Goal: Participate in discussion: Engage in conversation with other users on a specific topic

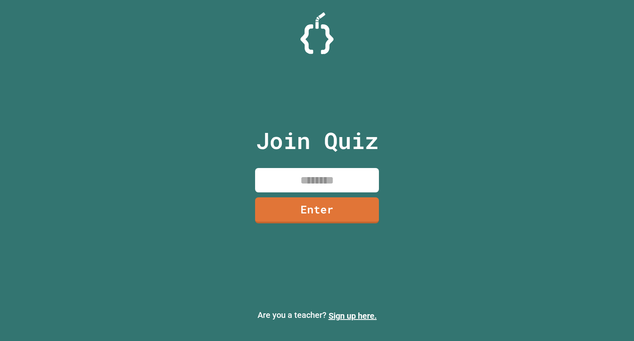
click at [308, 178] on input at bounding box center [317, 180] width 124 height 24
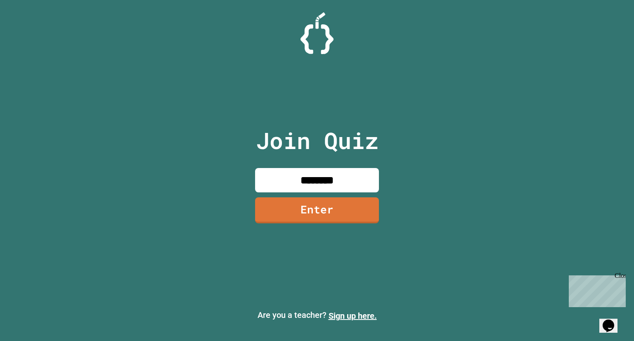
type input "********"
click at [332, 212] on link "Enter" at bounding box center [317, 209] width 126 height 27
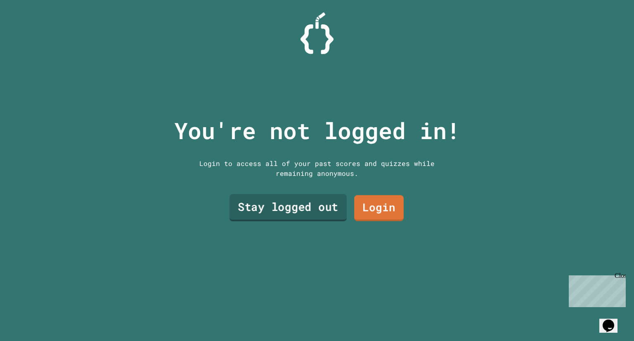
click at [322, 204] on link "Stay logged out" at bounding box center [288, 207] width 117 height 27
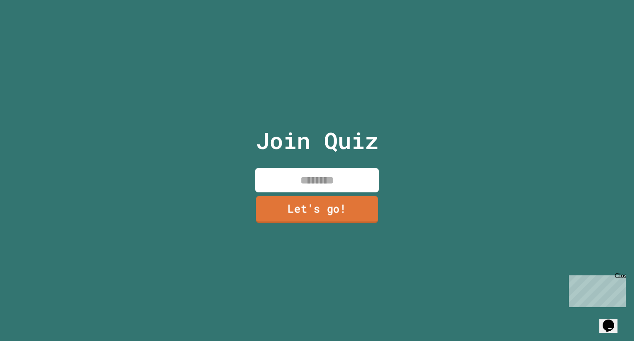
click at [322, 204] on link "Let's go!" at bounding box center [317, 209] width 122 height 27
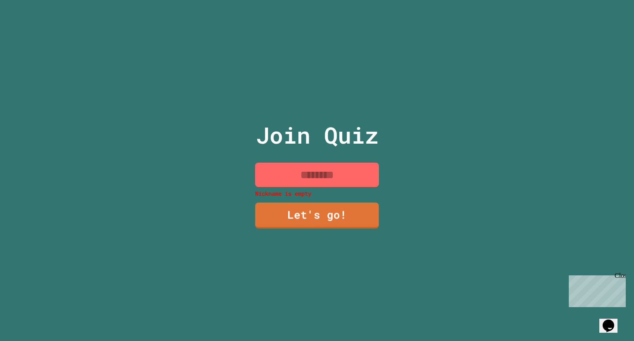
click at [331, 176] on input at bounding box center [317, 175] width 124 height 24
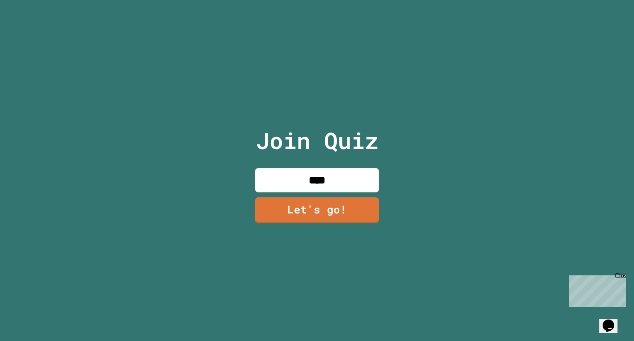
type input "****"
click at [337, 197] on link "Let's go!" at bounding box center [317, 209] width 121 height 27
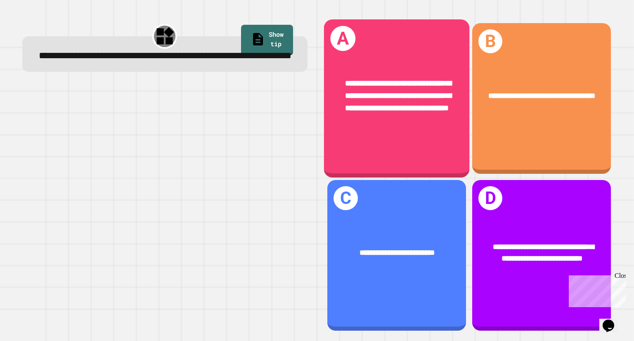
click at [346, 83] on span "**********" at bounding box center [399, 95] width 106 height 33
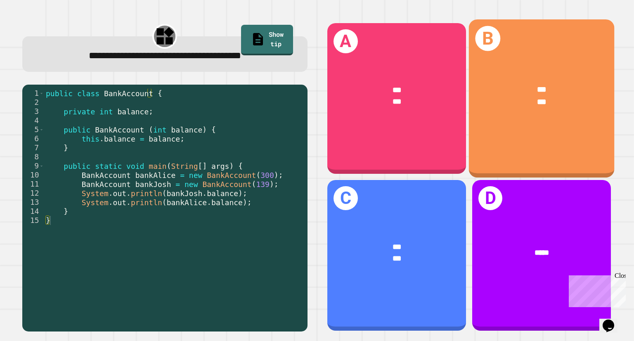
drag, startPoint x: 477, startPoint y: 161, endPoint x: 464, endPoint y: 95, distance: 66.5
click at [469, 95] on div "*** ***" at bounding box center [541, 96] width 145 height 56
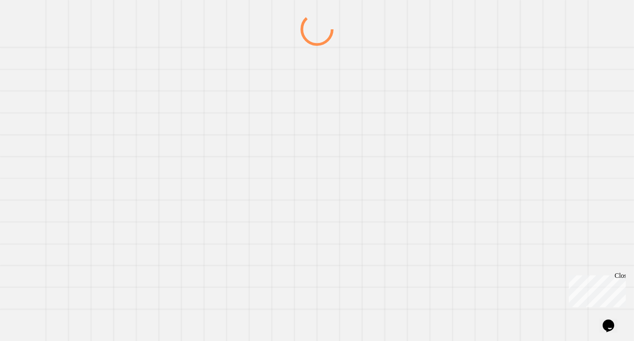
click at [464, 95] on div at bounding box center [317, 177] width 609 height 328
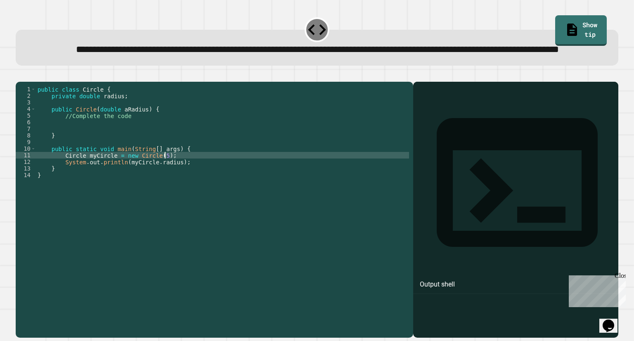
click at [205, 184] on div "public class Circle { private double radius ; public Circle ( double aRadius ) …" at bounding box center [222, 191] width 373 height 211
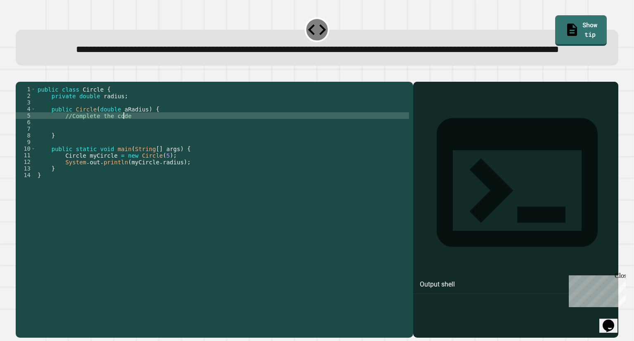
click at [130, 143] on div "public class Circle { private double radius ; public Circle ( double aRadius ) …" at bounding box center [222, 191] width 373 height 211
type textarea "*"
type textarea "**********"
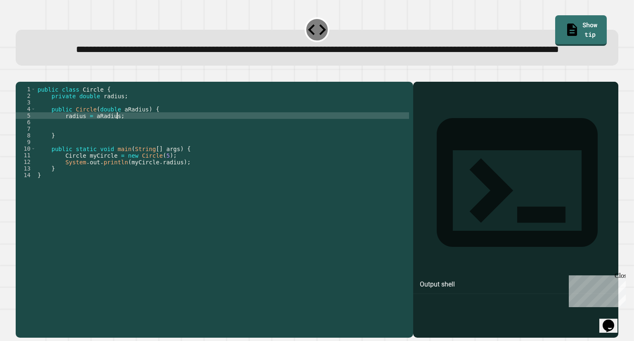
click at [20, 75] on icon "button" at bounding box center [20, 75] width 0 height 0
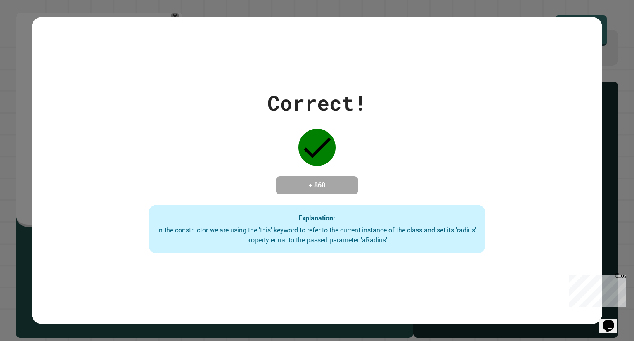
click at [314, 274] on div "Correct! + 868 Explanation: In the constructor we are using the 'this' keyword …" at bounding box center [317, 170] width 571 height 307
click at [53, 5] on div "Correct! + 868 Explanation: In the constructor we are using the 'this' keyword …" at bounding box center [317, 170] width 634 height 341
click at [623, 274] on div "Close" at bounding box center [620, 277] width 10 height 10
click at [335, 63] on div "Correct! + 868 Explanation: In the constructor we are using the 'this' keyword …" at bounding box center [317, 170] width 571 height 307
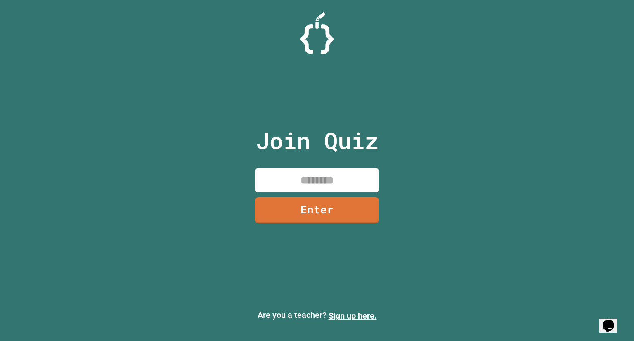
click at [286, 177] on input at bounding box center [317, 180] width 124 height 24
click at [302, 216] on link "Enter" at bounding box center [317, 209] width 126 height 27
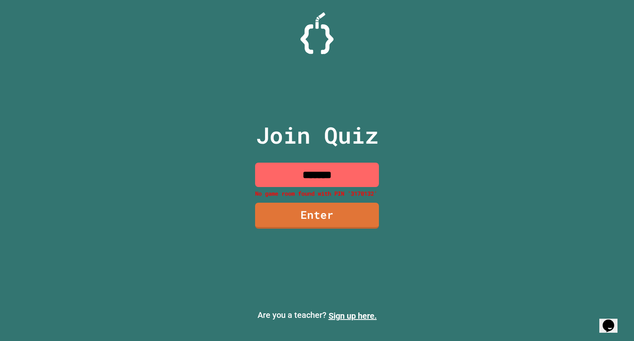
click at [317, 178] on input "*******" at bounding box center [317, 175] width 124 height 24
click at [345, 180] on input "*******" at bounding box center [317, 175] width 124 height 24
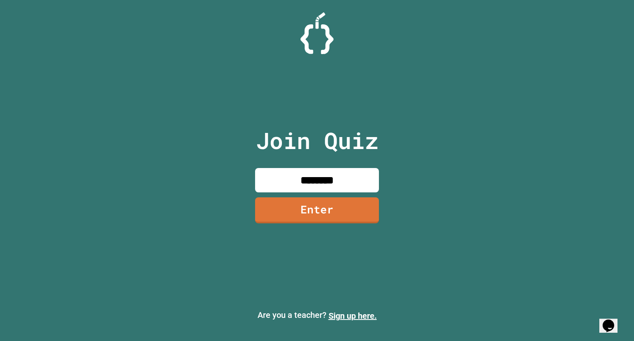
type input "********"
click at [325, 212] on link "Enter" at bounding box center [317, 209] width 120 height 27
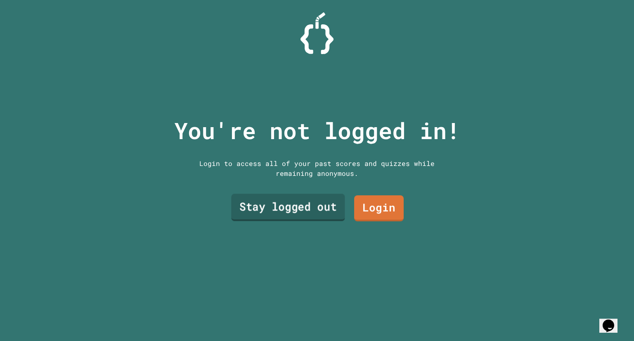
click at [308, 203] on link "Stay logged out" at bounding box center [288, 207] width 114 height 27
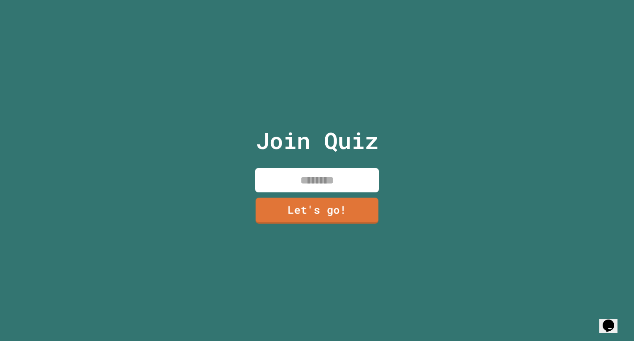
click at [332, 184] on input at bounding box center [317, 180] width 124 height 24
type input "****"
click at [344, 202] on link "Let's go!" at bounding box center [317, 209] width 123 height 27
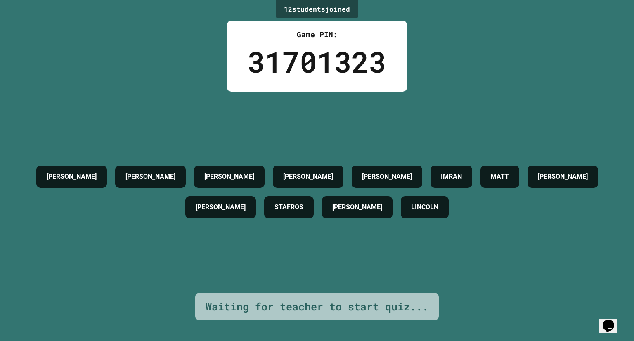
click at [443, 130] on div "DOMINIC CORINNE LUZZIANO KATE EDUARDO T IMRAN MATT AIDEN ELEANOR STAFROS WILLIA…" at bounding box center [317, 192] width 593 height 201
click at [382, 210] on h4 "[PERSON_NAME]" at bounding box center [357, 207] width 50 height 10
click at [337, 271] on div "DOMINIC CORINNE LUZZIANO KATE EDUARDO T IMRAN MATT AIDEN ELEANOR STAFROS WILLIA…" at bounding box center [317, 192] width 593 height 201
click at [313, 325] on div "12 student s joined Game PIN: 31701323 DOMINIC CORINNE LUZZIANO KATE EDUARDO T …" at bounding box center [317, 170] width 634 height 341
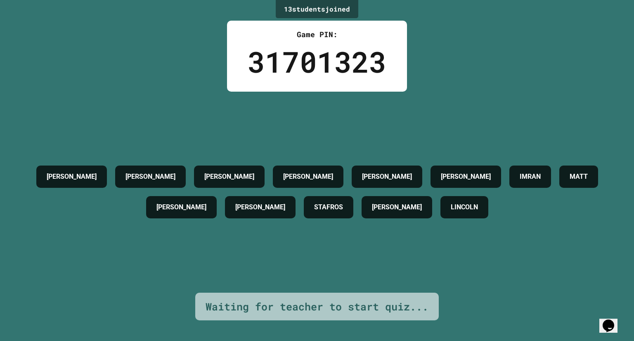
click at [410, 196] on div "[PERSON_NAME]" at bounding box center [397, 207] width 71 height 22
click at [459, 166] on div "[PERSON_NAME]" at bounding box center [466, 177] width 71 height 22
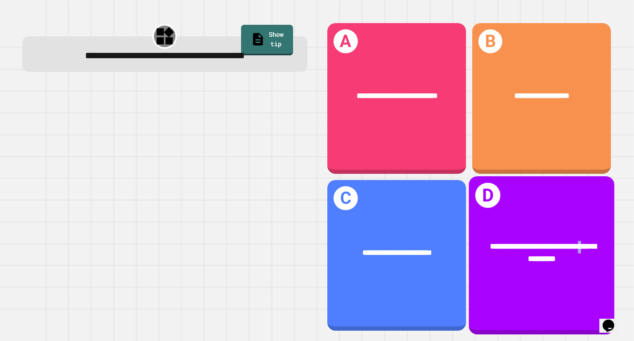
drag, startPoint x: 503, startPoint y: 228, endPoint x: 514, endPoint y: 246, distance: 21.1
click at [514, 246] on span "**********" at bounding box center [543, 252] width 106 height 20
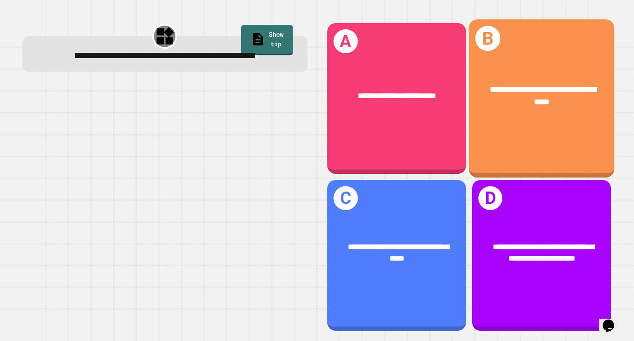
click at [474, 78] on div "**********" at bounding box center [541, 96] width 145 height 56
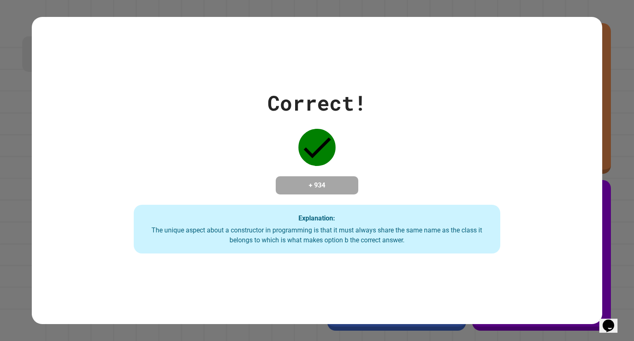
drag, startPoint x: 474, startPoint y: 78, endPoint x: 353, endPoint y: 99, distance: 122.4
click at [353, 99] on div "Correct!" at bounding box center [317, 103] width 99 height 31
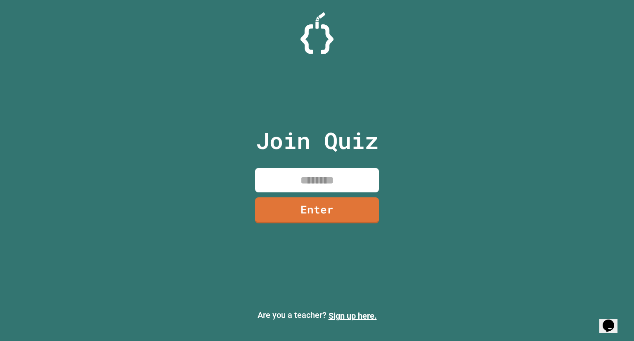
click at [298, 179] on input at bounding box center [317, 180] width 124 height 24
type input "********"
click at [309, 218] on link "Enter" at bounding box center [317, 209] width 125 height 27
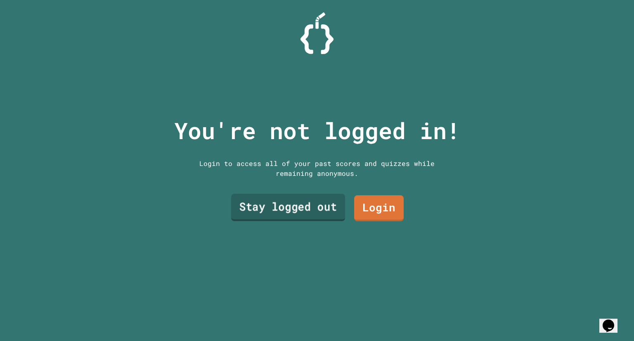
click at [327, 211] on link "Stay logged out" at bounding box center [288, 207] width 114 height 27
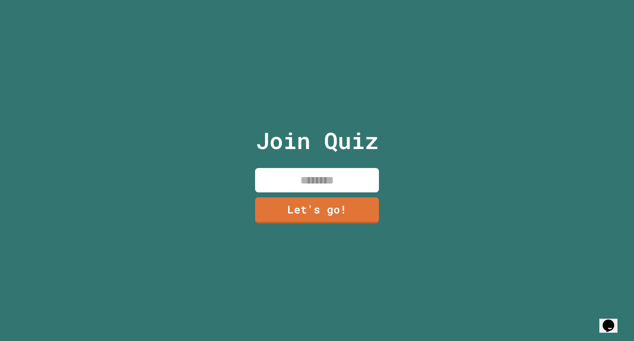
click at [310, 184] on input at bounding box center [317, 180] width 124 height 24
type input "****"
click at [298, 214] on link "Let's go!" at bounding box center [317, 209] width 123 height 27
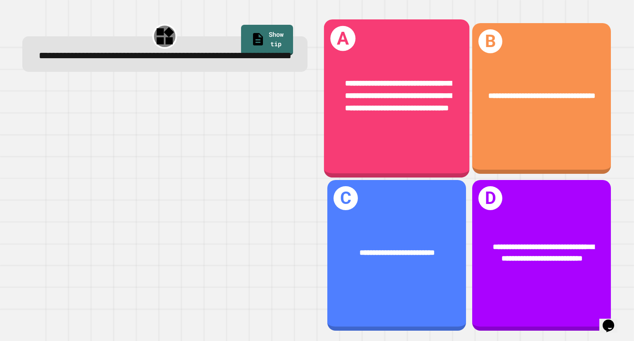
click at [386, 135] on div "**********" at bounding box center [396, 98] width 145 height 158
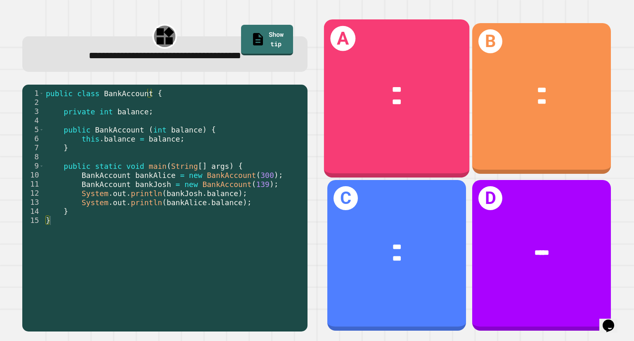
click at [348, 135] on div "A *** ***" at bounding box center [396, 98] width 145 height 158
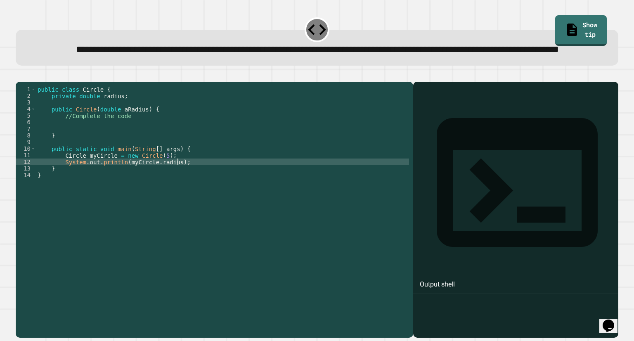
click at [254, 192] on div "public class Circle { private double radius ; public Circle ( double aRadius ) …" at bounding box center [222, 191] width 373 height 211
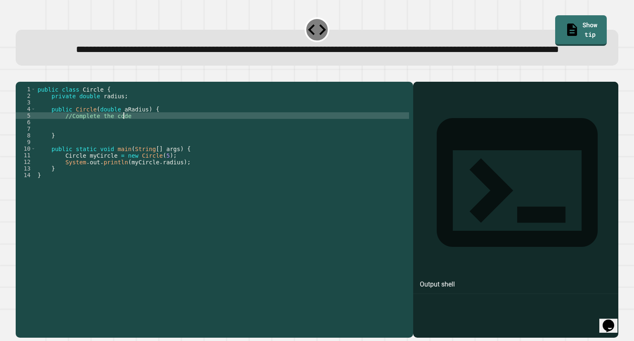
click at [168, 146] on div "public class Circle { private double radius ; public Circle ( double aRadius ) …" at bounding box center [222, 191] width 373 height 211
drag, startPoint x: 168, startPoint y: 146, endPoint x: 105, endPoint y: 142, distance: 63.3
click at [105, 142] on div "public class Circle { private double radius ; public Circle ( double aRadius ) …" at bounding box center [222, 191] width 373 height 211
drag, startPoint x: 131, startPoint y: 143, endPoint x: 61, endPoint y: 145, distance: 70.6
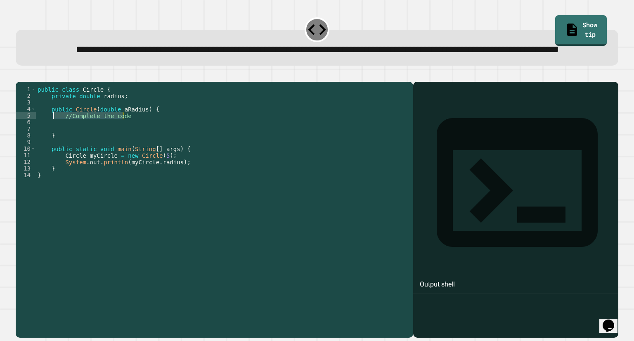
click at [61, 145] on div "public class Circle { private double radius ; public Circle ( double aRadius ) …" at bounding box center [222, 191] width 373 height 211
type textarea "**********"
click at [28, 83] on icon "button" at bounding box center [25, 80] width 5 height 6
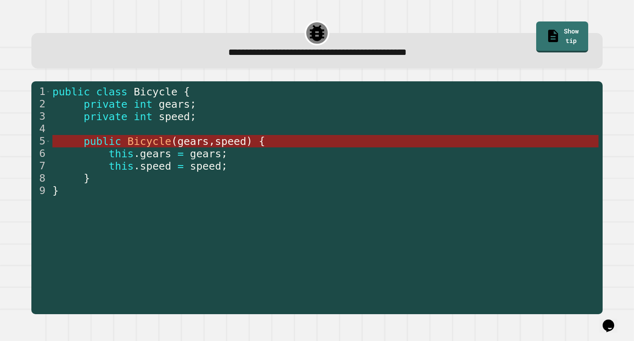
click at [220, 138] on span "speed" at bounding box center [230, 141] width 31 height 12
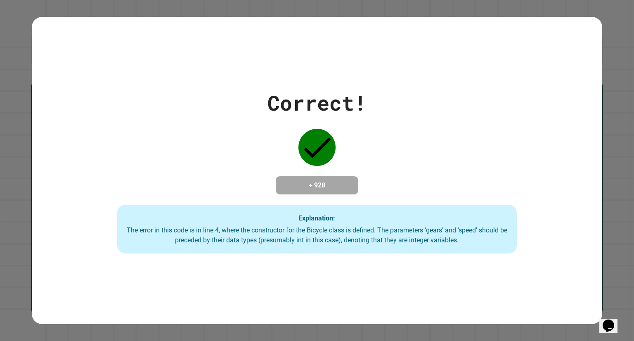
click at [195, 317] on div "Correct! + 928 Explanation: The error in this code is in line 4, where the cons…" at bounding box center [317, 170] width 571 height 307
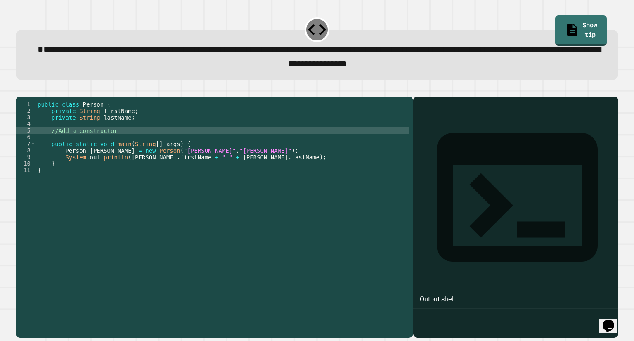
drag, startPoint x: 173, startPoint y: 143, endPoint x: 107, endPoint y: 140, distance: 65.7
click at [107, 140] on div "public class Person { private String firstName ; private String lastName ; //Ad…" at bounding box center [222, 206] width 373 height 211
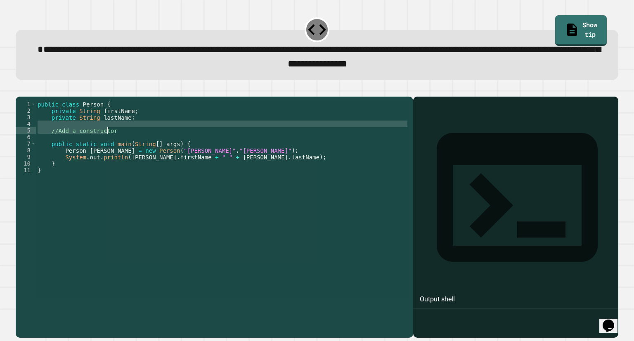
click at [45, 141] on div "public class Person { private String firstName ; private String lastName ; //Ad…" at bounding box center [222, 200] width 373 height 198
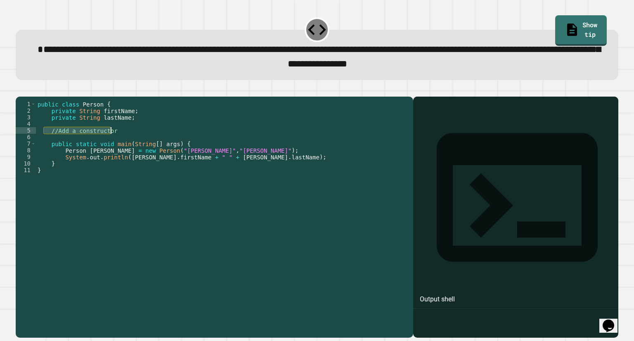
drag, startPoint x: 45, startPoint y: 141, endPoint x: 125, endPoint y: 140, distance: 79.7
click at [125, 140] on div "public class Person { private String firstName ; private String lastName ; //Ad…" at bounding box center [222, 206] width 373 height 211
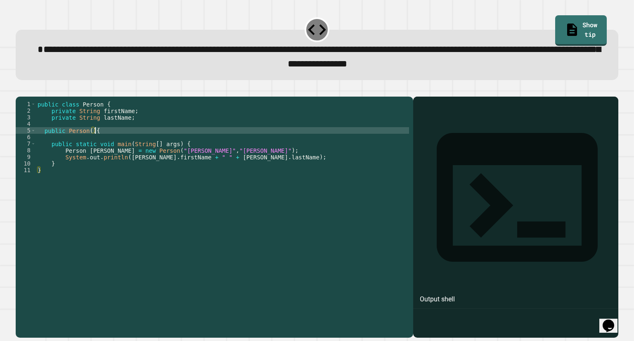
scroll to position [0, 3]
type textarea "**********"
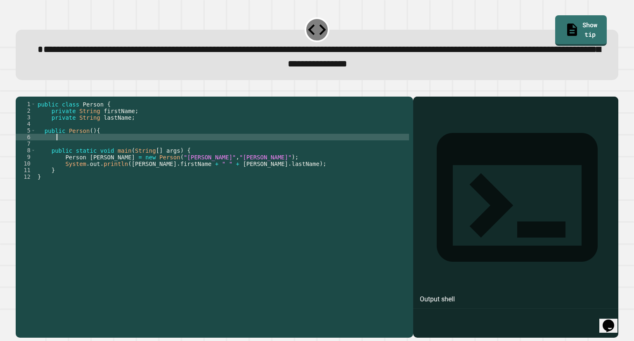
scroll to position [0, 1]
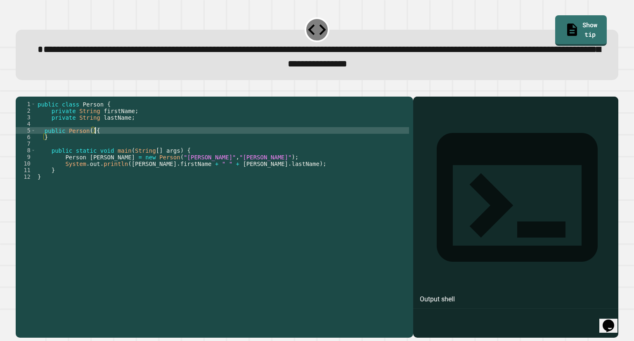
click at [125, 141] on div "public class Person { private String firstName ; private String lastName ; publ…" at bounding box center [222, 206] width 373 height 211
type textarea "**********"
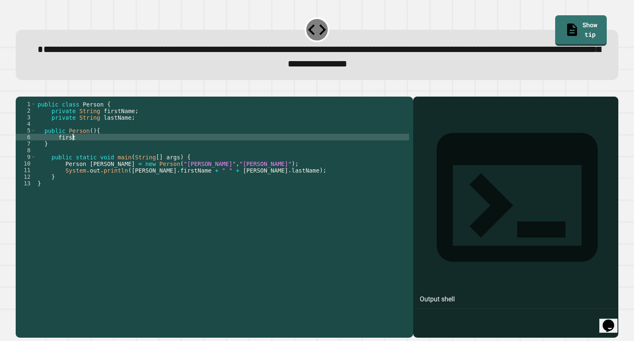
scroll to position [0, 2]
type textarea "**********"
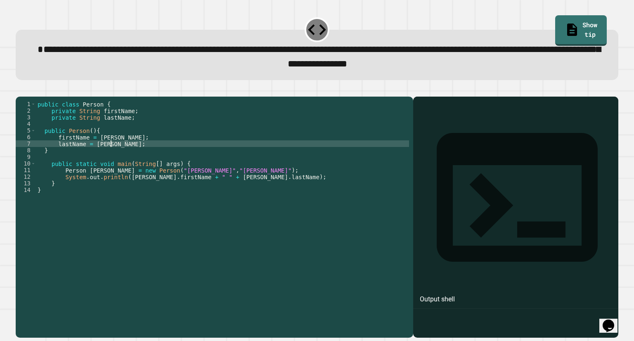
scroll to position [0, 5]
click at [20, 90] on icon "button" at bounding box center [20, 90] width 0 height 0
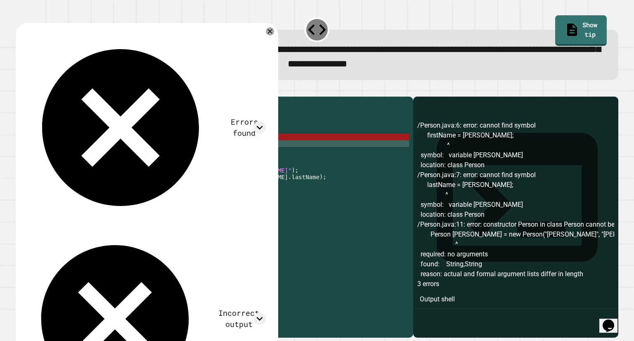
click at [123, 155] on div "public class Person { private String firstName ; private String lastName ; publ…" at bounding box center [222, 206] width 373 height 211
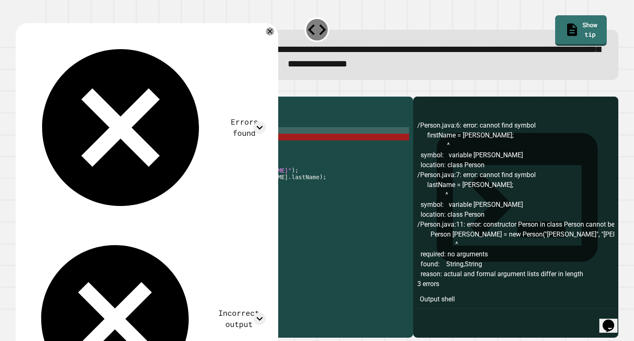
click at [132, 146] on div "public class Person { private String firstName ; private String lastName ; publ…" at bounding box center [222, 206] width 373 height 211
click at [123, 149] on div "public class Person { private String firstName ; private String lastName ; publ…" at bounding box center [222, 206] width 373 height 211
click at [99, 147] on div "public class Person { private String firstName ; private String lastName ; publ…" at bounding box center [222, 206] width 373 height 211
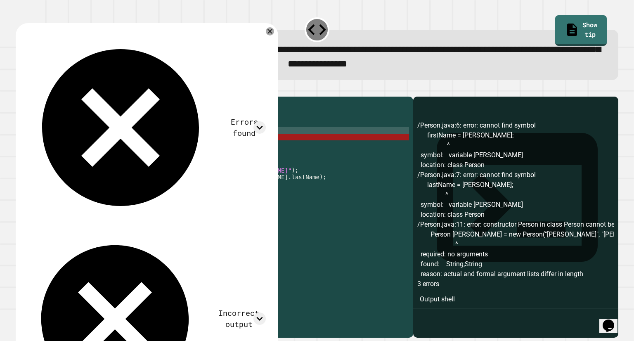
click at [88, 144] on div "public class Person { private String firstName ; private String lastName ; publ…" at bounding box center [222, 206] width 373 height 211
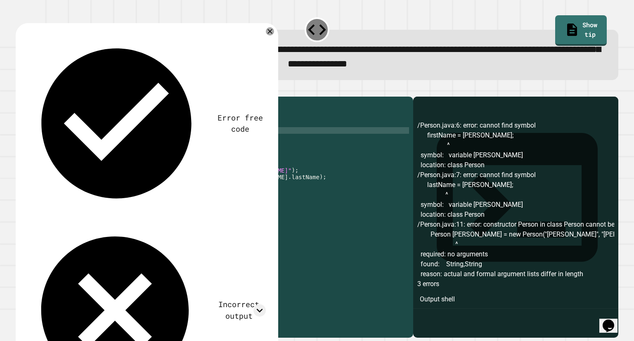
scroll to position [0, 9]
click at [102, 152] on div "public class Person { private String firstName ; private String lastName ; publ…" at bounding box center [222, 206] width 373 height 211
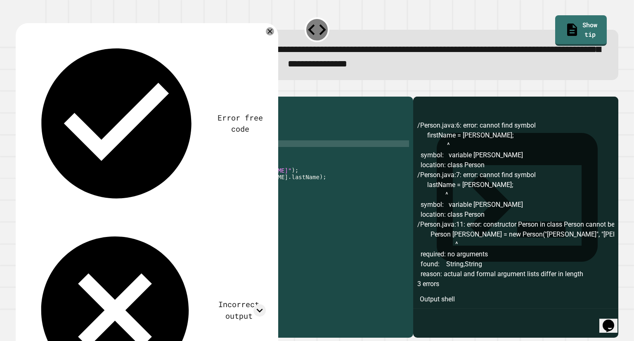
click at [102, 157] on div "public class Person { private String firstName ; private String lastName ; publ…" at bounding box center [222, 206] width 373 height 211
type textarea "**********"
click at [20, 90] on button "button" at bounding box center [20, 90] width 0 height 0
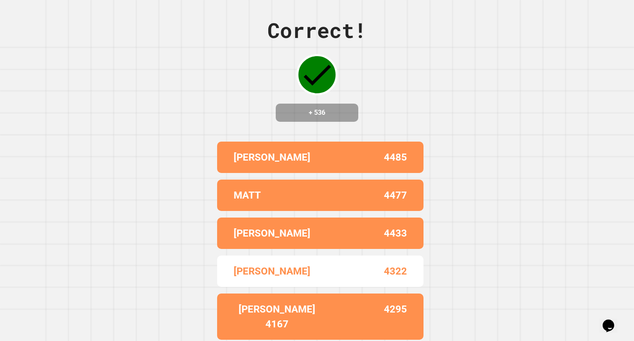
scroll to position [0, 0]
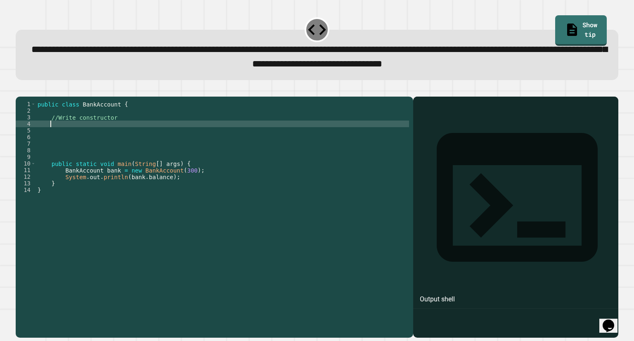
drag, startPoint x: 195, startPoint y: 136, endPoint x: 122, endPoint y: 132, distance: 73.2
click at [122, 132] on div "public class BankAccount { //Write constructor public static void main ( String…" at bounding box center [222, 206] width 373 height 211
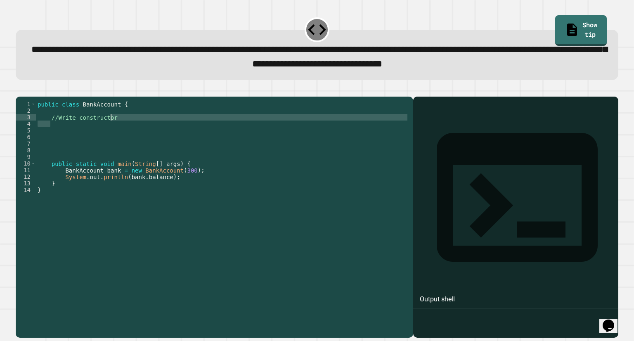
drag, startPoint x: 122, startPoint y: 132, endPoint x: 45, endPoint y: 133, distance: 76.8
click at [45, 133] on div "public class BankAccount { //Write constructor public static void main ( String…" at bounding box center [222, 206] width 373 height 211
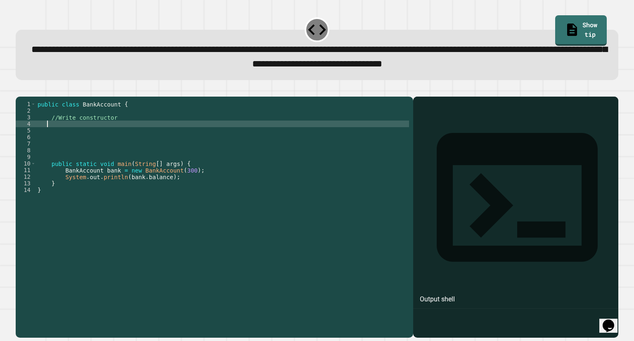
click at [46, 134] on div "public class BankAccount { //Write constructor public static void main ( String…" at bounding box center [222, 206] width 373 height 211
type textarea "**********"
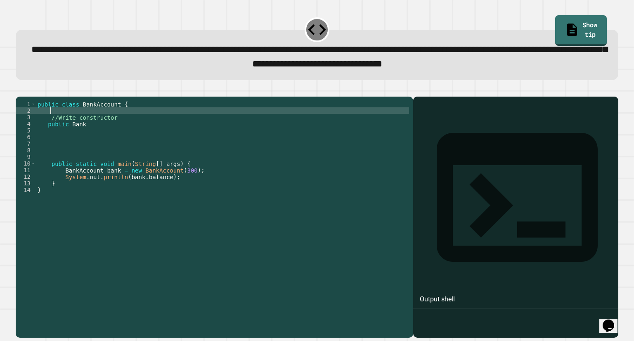
click at [135, 123] on div "public class BankAccount { //Write constructor public Bank public static void m…" at bounding box center [222, 206] width 373 height 211
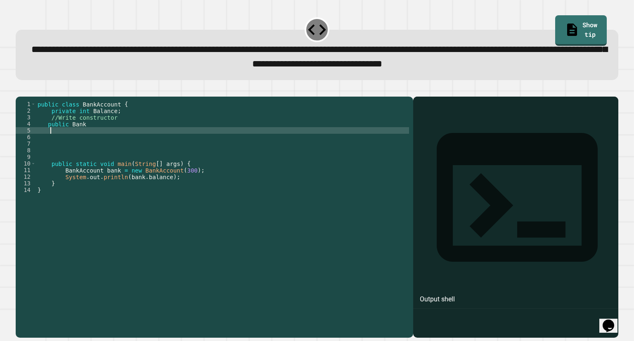
click at [113, 142] on div "public class BankAccount { private int Balance ; //Write constructor public Ban…" at bounding box center [222, 206] width 373 height 211
click at [100, 138] on div "public class BankAccount { private int Balance ; //Write constructor public Ban…" at bounding box center [222, 206] width 373 height 211
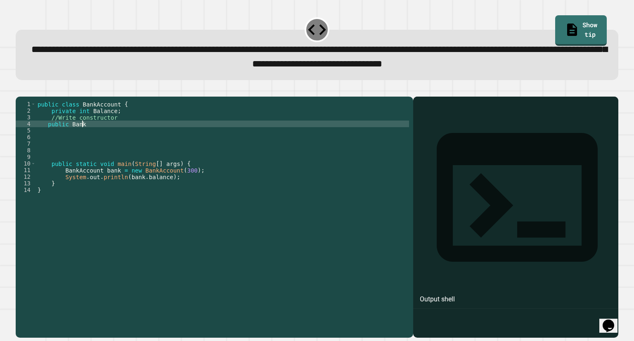
scroll to position [0, 3]
type textarea "**********"
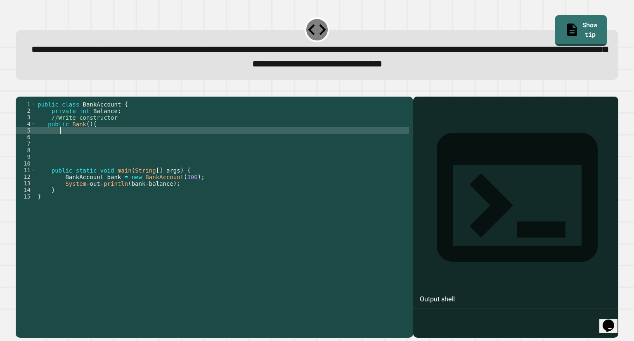
type textarea "*"
click at [100, 138] on div "public class BankAccount { private int Balance ; //Write constructor public Ban…" at bounding box center [222, 206] width 373 height 211
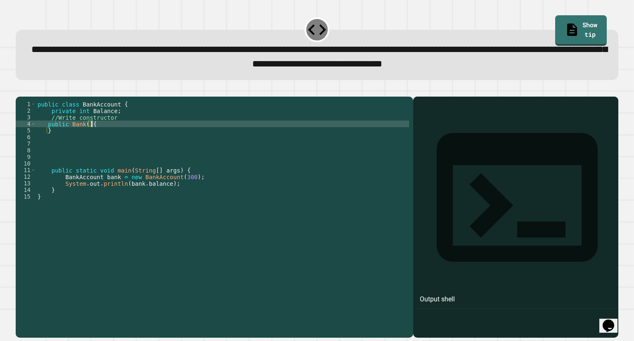
type textarea "**********"
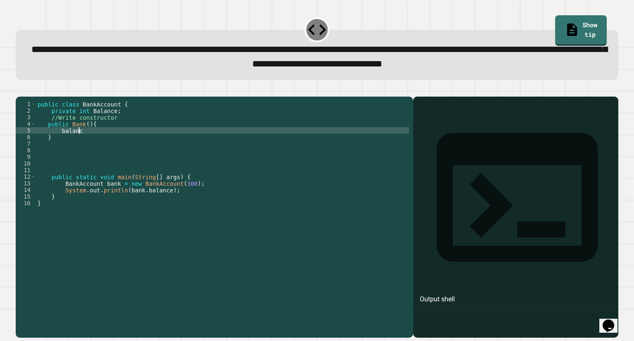
scroll to position [0, 2]
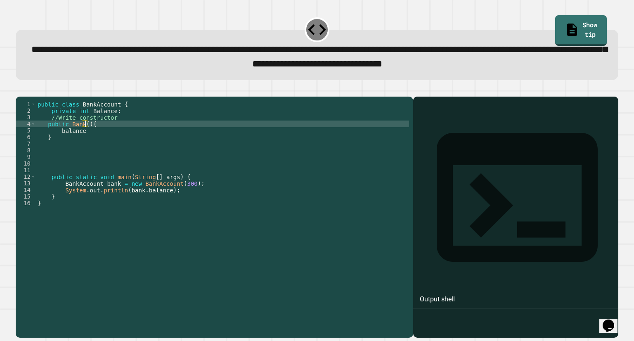
click at [84, 137] on div "public class BankAccount { private int Balance ; //Write constructor public Ban…" at bounding box center [222, 206] width 373 height 211
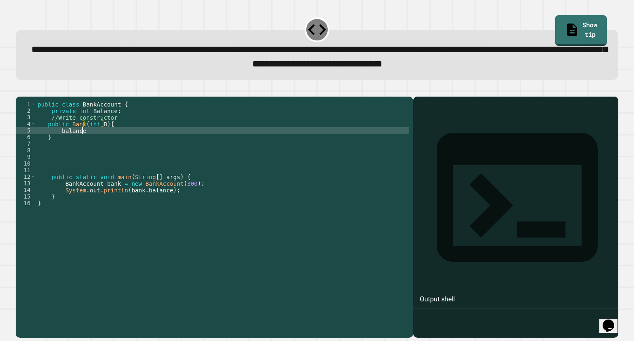
click at [87, 145] on div "public class BankAccount { private int Balance ; //Write constructor public Ban…" at bounding box center [222, 206] width 373 height 211
click at [74, 145] on div "public class BankAccount { private int Balance ; //Write constructor public Ban…" at bounding box center [222, 206] width 373 height 211
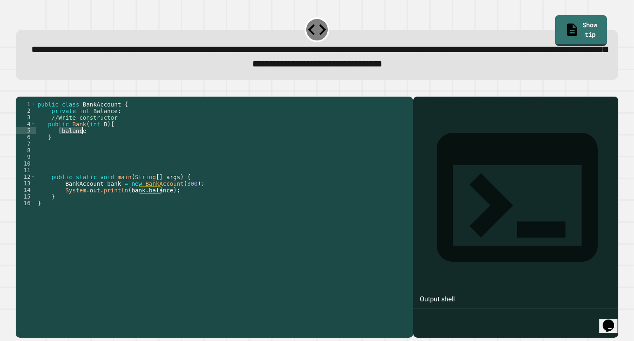
click at [74, 145] on div "public class BankAccount { private int Balance ; //Write constructor public Ban…" at bounding box center [222, 206] width 373 height 211
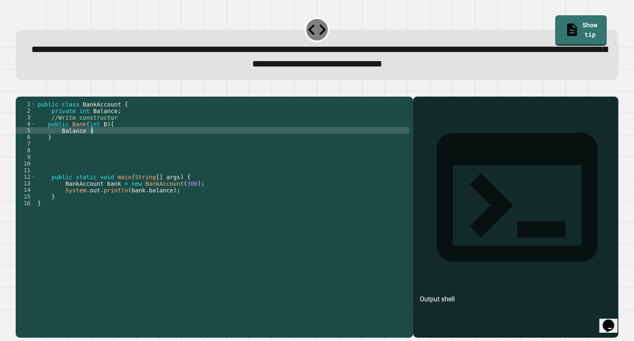
scroll to position [0, 3]
click at [20, 97] on div at bounding box center [317, 92] width 602 height 10
click at [36, 90] on div at bounding box center [317, 92] width 602 height 10
click at [20, 90] on icon "button" at bounding box center [20, 90] width 0 height 0
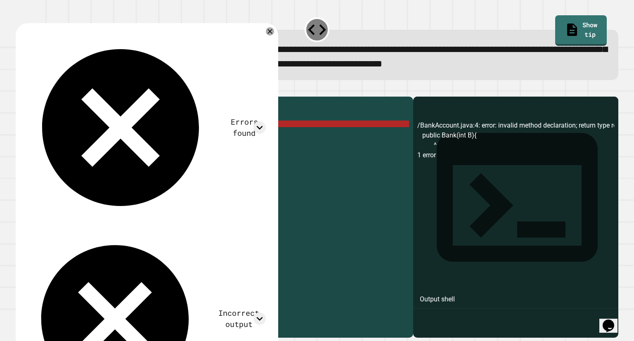
click at [102, 137] on div "public class BankAccount { private int Balance ; //Write constructor public Ban…" at bounding box center [222, 206] width 373 height 211
click at [83, 134] on div "public class BankAccount { private int Balance ; //Write constructor public Ban…" at bounding box center [222, 206] width 373 height 211
click at [100, 136] on div "public class BankAccount { private int Balance ; //Write constructor public Ban…" at bounding box center [222, 206] width 373 height 211
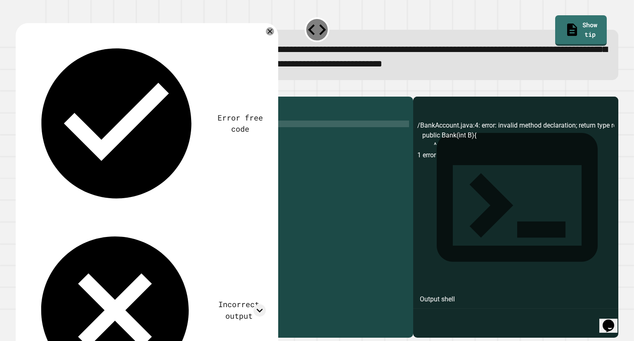
scroll to position [0, 6]
click at [94, 142] on div "public class BankAccount { private int Balance ; //Write constructor public Ban…" at bounding box center [222, 206] width 373 height 211
click at [20, 90] on icon "button" at bounding box center [20, 90] width 0 height 0
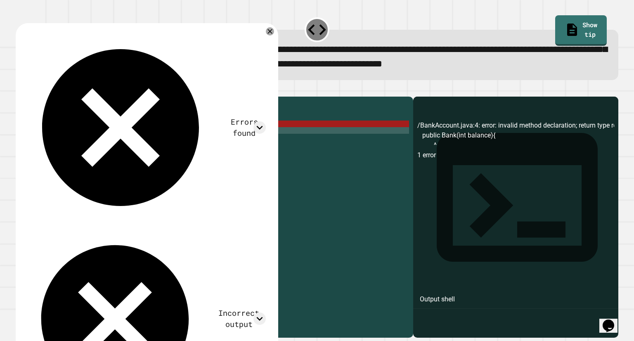
click at [76, 143] on div "public class BankAccount { private int Balance ; //Write constructor public Ban…" at bounding box center [222, 206] width 373 height 211
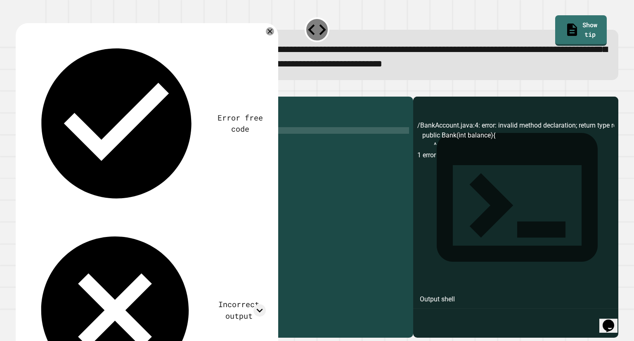
scroll to position [0, 3]
click at [114, 138] on div "public class BankAccount { private int Balance ; //Write constructor public Ban…" at bounding box center [222, 206] width 373 height 211
click at [106, 144] on div "public class BankAccount { private int Balance ; //Write constructor public Ban…" at bounding box center [222, 206] width 373 height 211
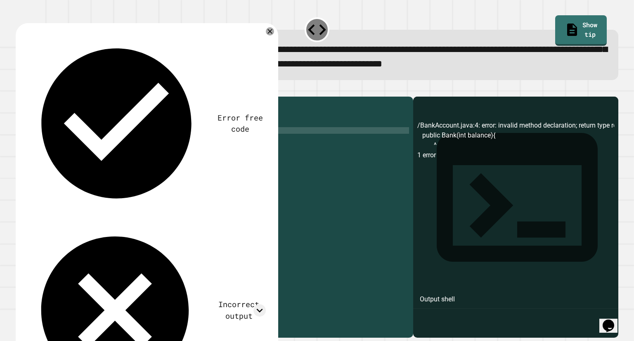
click at [106, 144] on div "public class BankAccount { private int Balance ; //Write constructor public Ban…" at bounding box center [222, 206] width 373 height 211
click at [26, 95] on icon "button" at bounding box center [25, 95] width 5 height 6
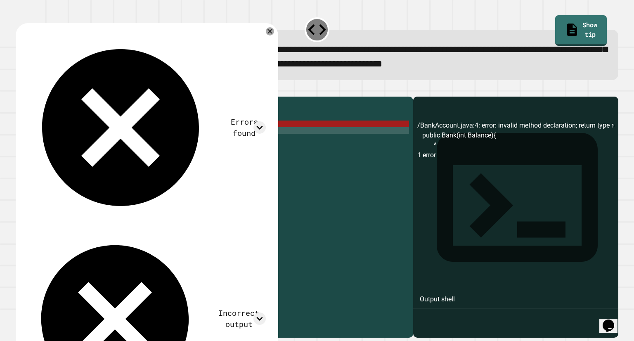
click at [94, 120] on div "public class BankAccount { private int Balance ; //Write constructor public Ban…" at bounding box center [222, 206] width 373 height 211
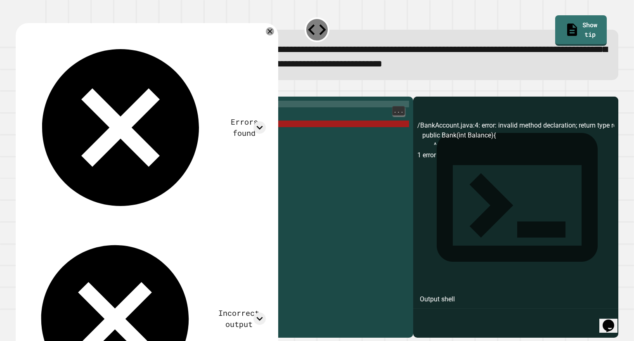
click at [108, 126] on div "public class BankAccount { private int Balance ; //Write constructor public Ban…" at bounding box center [222, 206] width 373 height 211
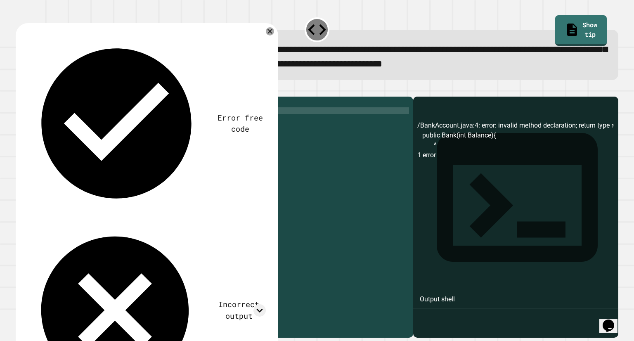
scroll to position [0, 4]
click at [20, 90] on icon "button" at bounding box center [20, 90] width 0 height 0
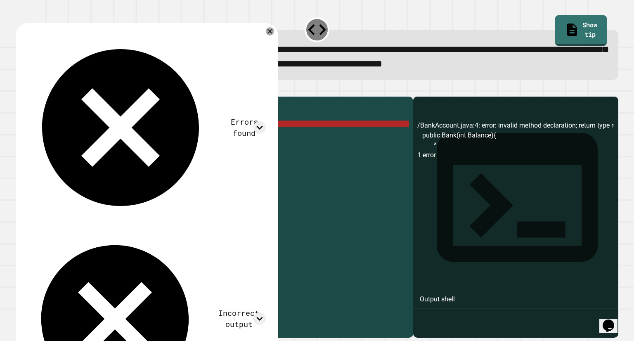
click at [81, 137] on div "public class BankAccount { private int balance ; //Write constructor public Ban…" at bounding box center [222, 206] width 373 height 211
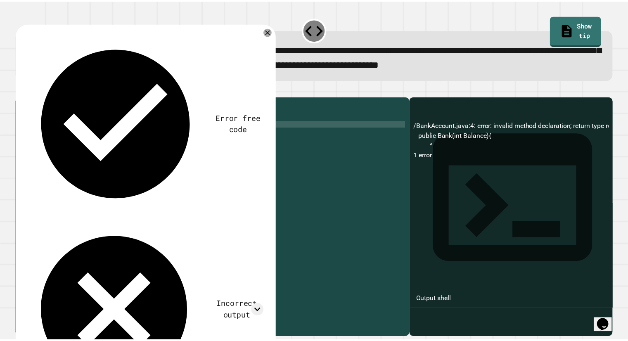
scroll to position [0, 5]
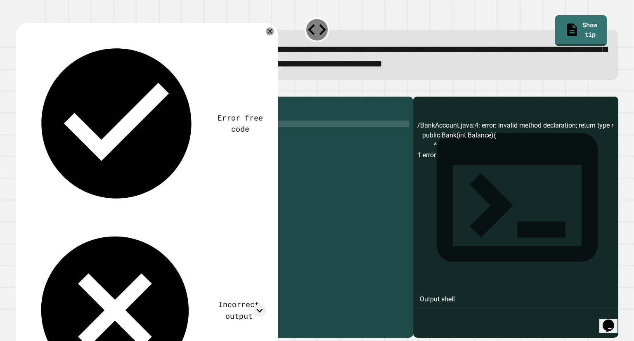
type textarea "**********"
click at [20, 90] on icon "button" at bounding box center [20, 90] width 0 height 0
